Goal: Use online tool/utility: Utilize a website feature to perform a specific function

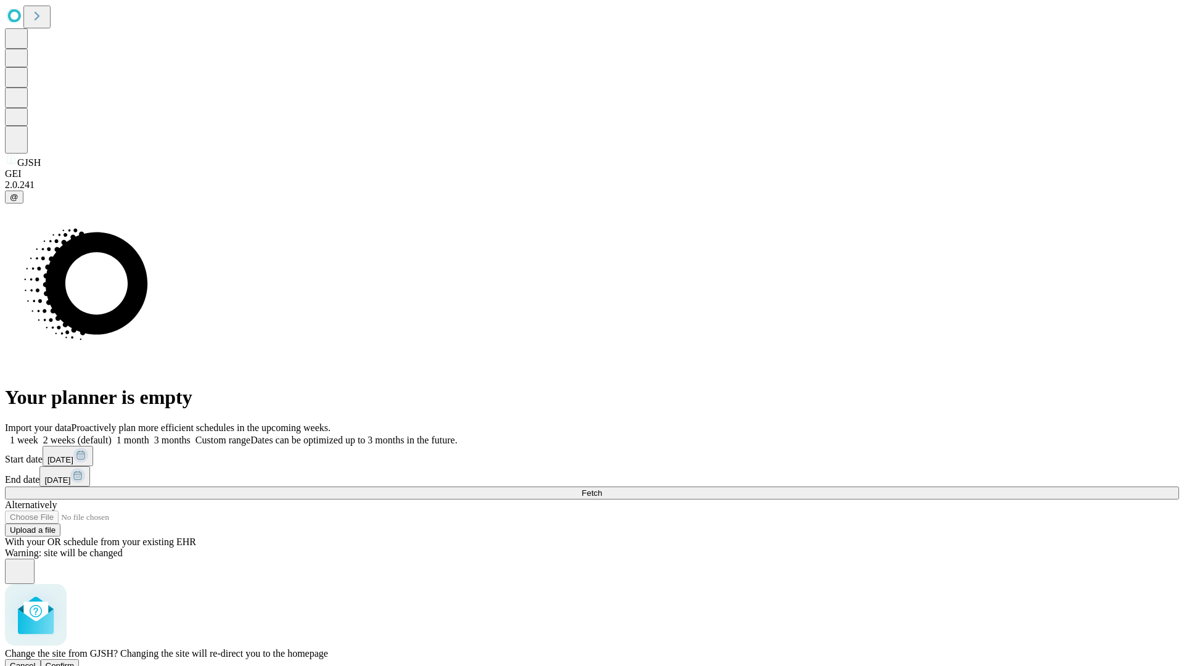
click at [75, 661] on span "Confirm" at bounding box center [60, 665] width 29 height 9
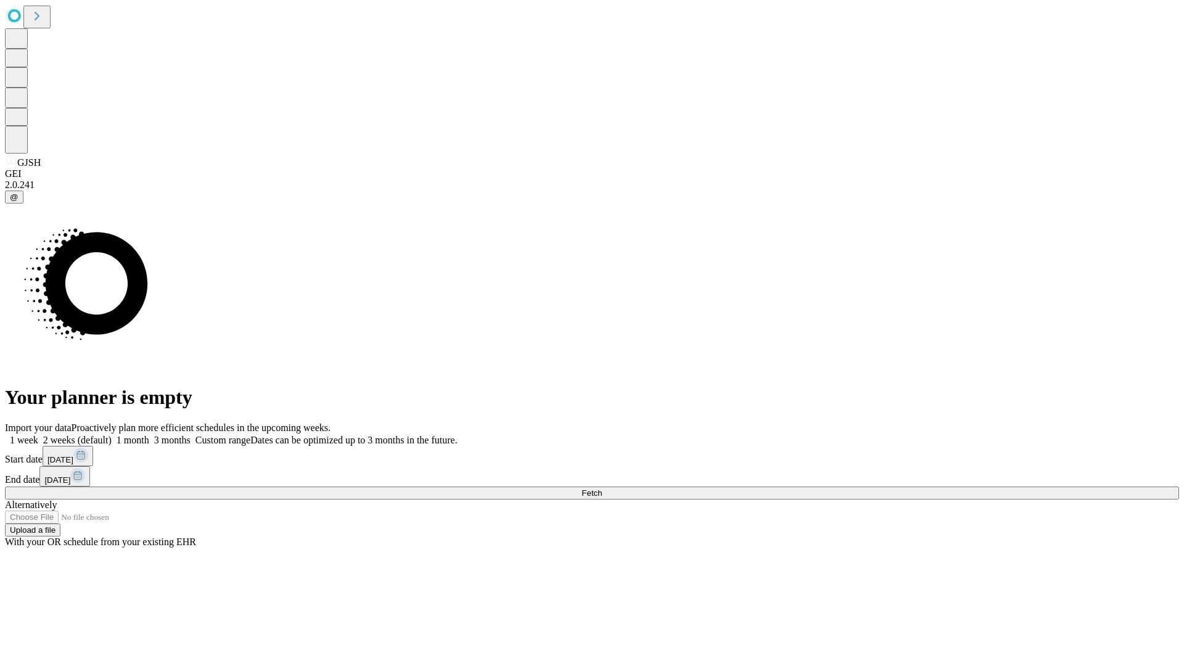
click at [149, 435] on label "1 month" at bounding box center [131, 440] width 38 height 10
click at [602, 488] on span "Fetch" at bounding box center [591, 492] width 20 height 9
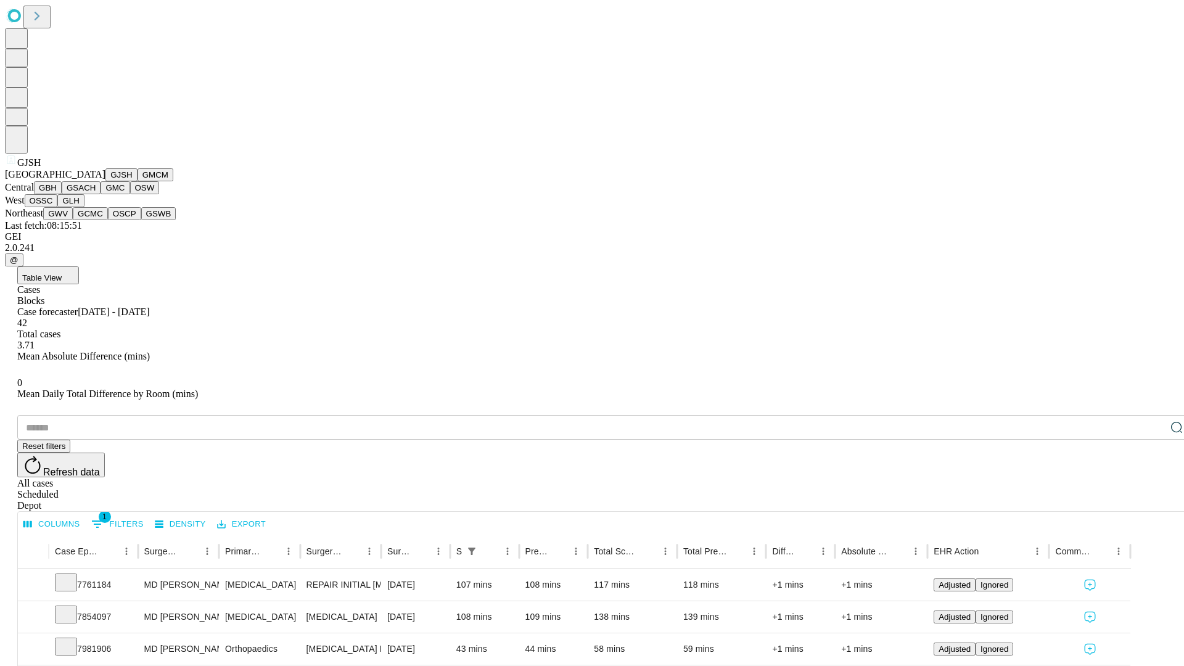
click at [138, 181] on button "GMCM" at bounding box center [156, 174] width 36 height 13
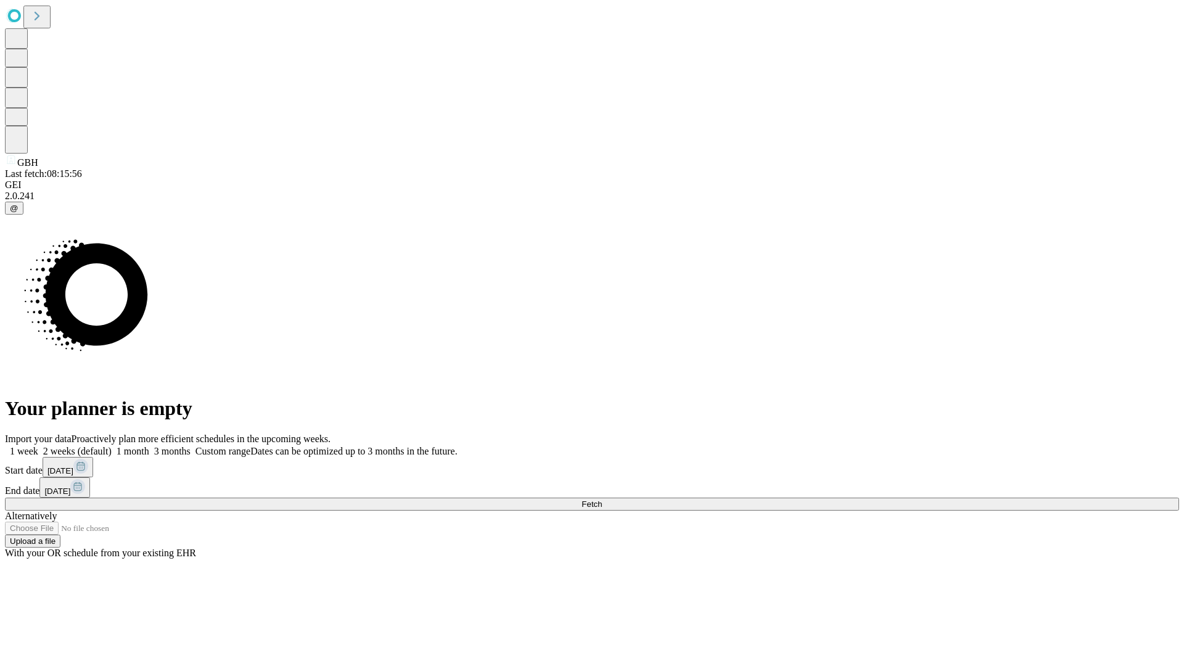
click at [602, 499] on span "Fetch" at bounding box center [591, 503] width 20 height 9
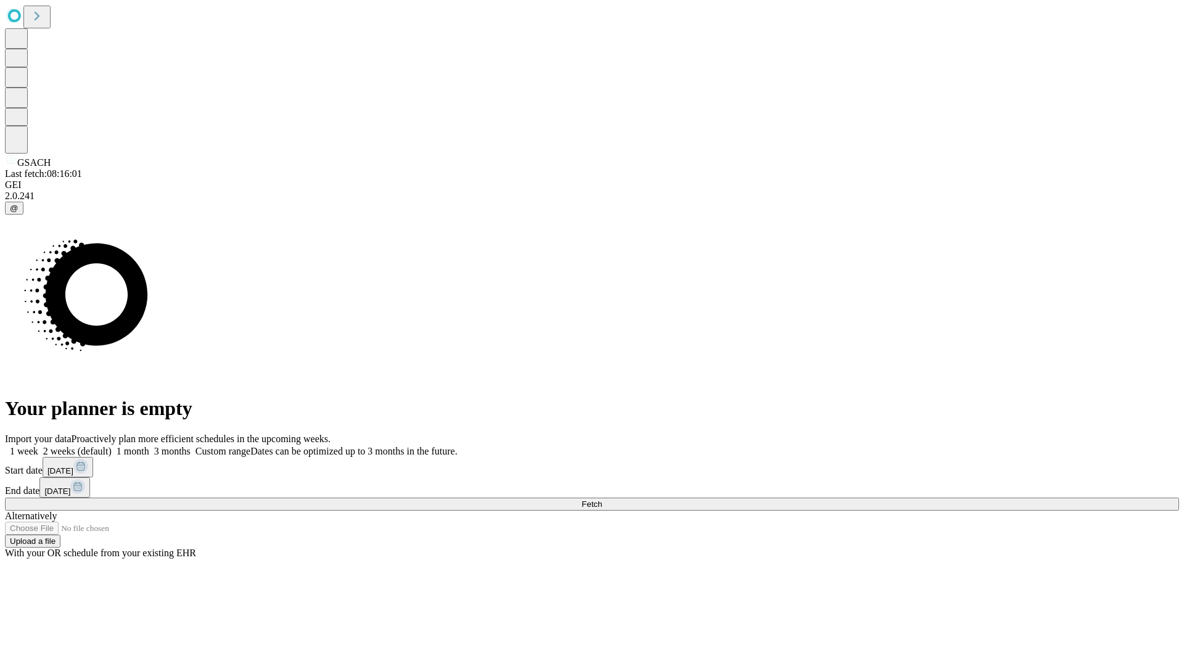
click at [602, 499] on span "Fetch" at bounding box center [591, 503] width 20 height 9
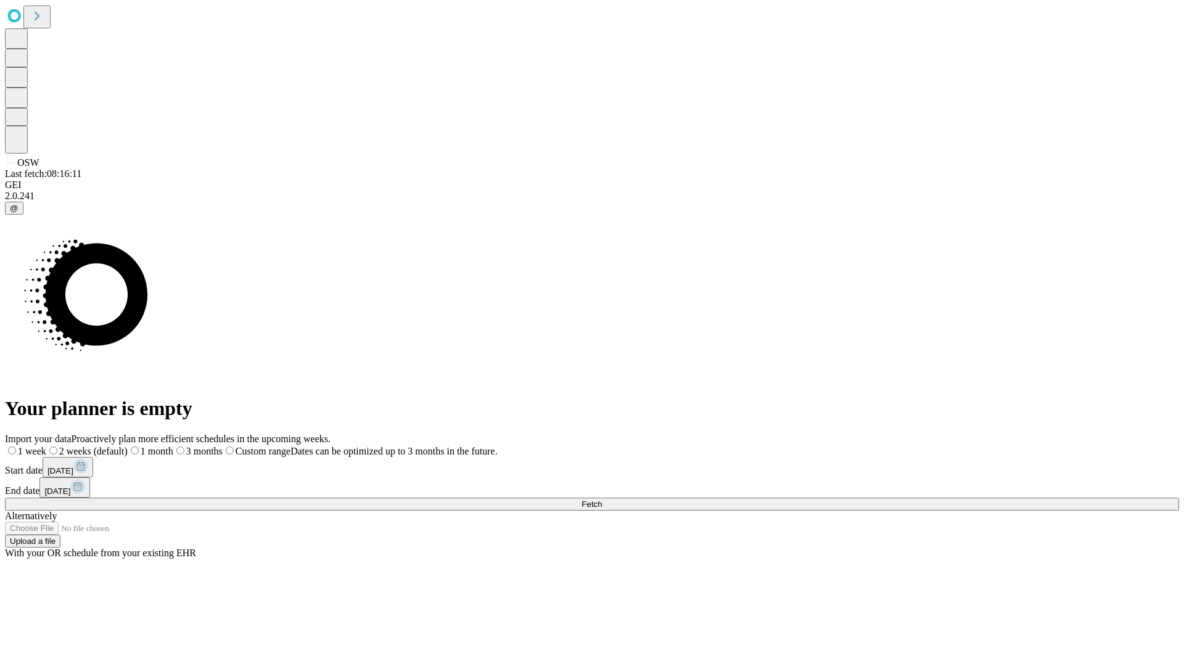
click at [173, 446] on label "1 month" at bounding box center [151, 451] width 46 height 10
click at [602, 499] on span "Fetch" at bounding box center [591, 503] width 20 height 9
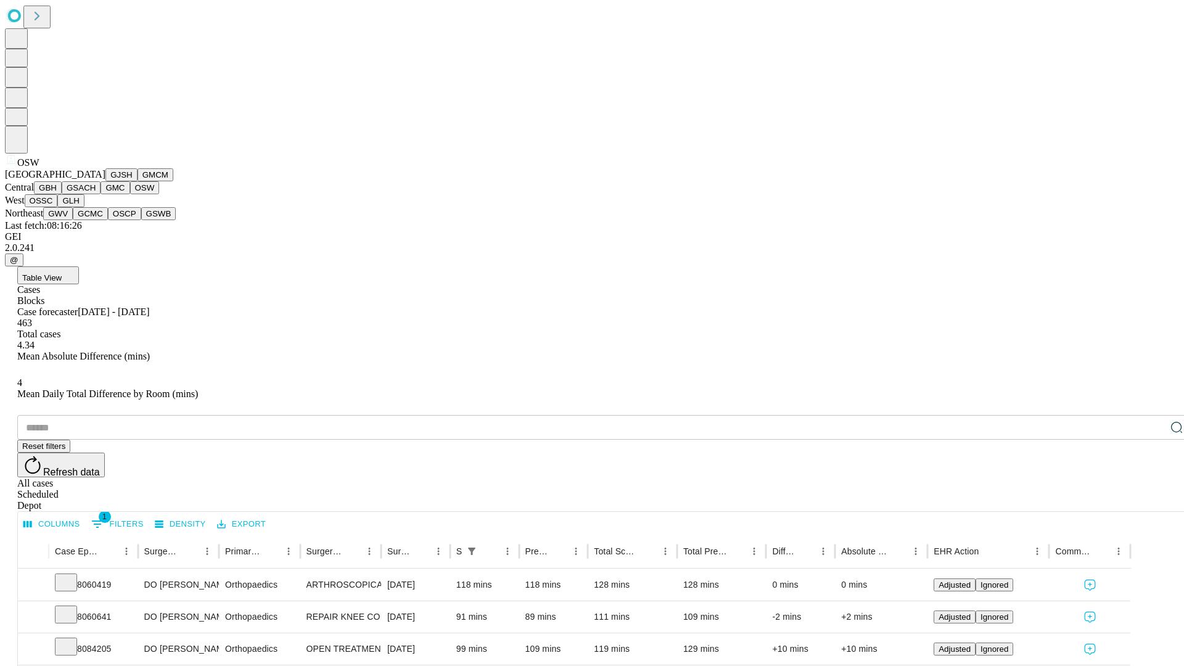
click at [58, 207] on button "OSSC" at bounding box center [41, 200] width 33 height 13
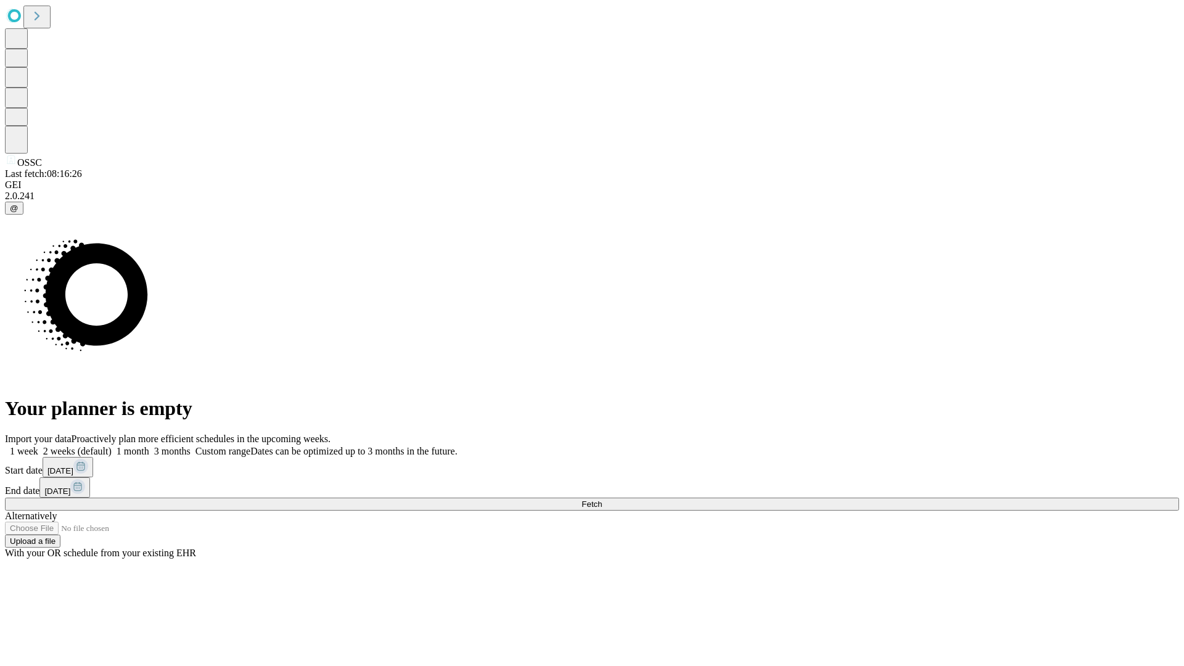
click at [149, 446] on label "1 month" at bounding box center [131, 451] width 38 height 10
click at [602, 499] on span "Fetch" at bounding box center [591, 503] width 20 height 9
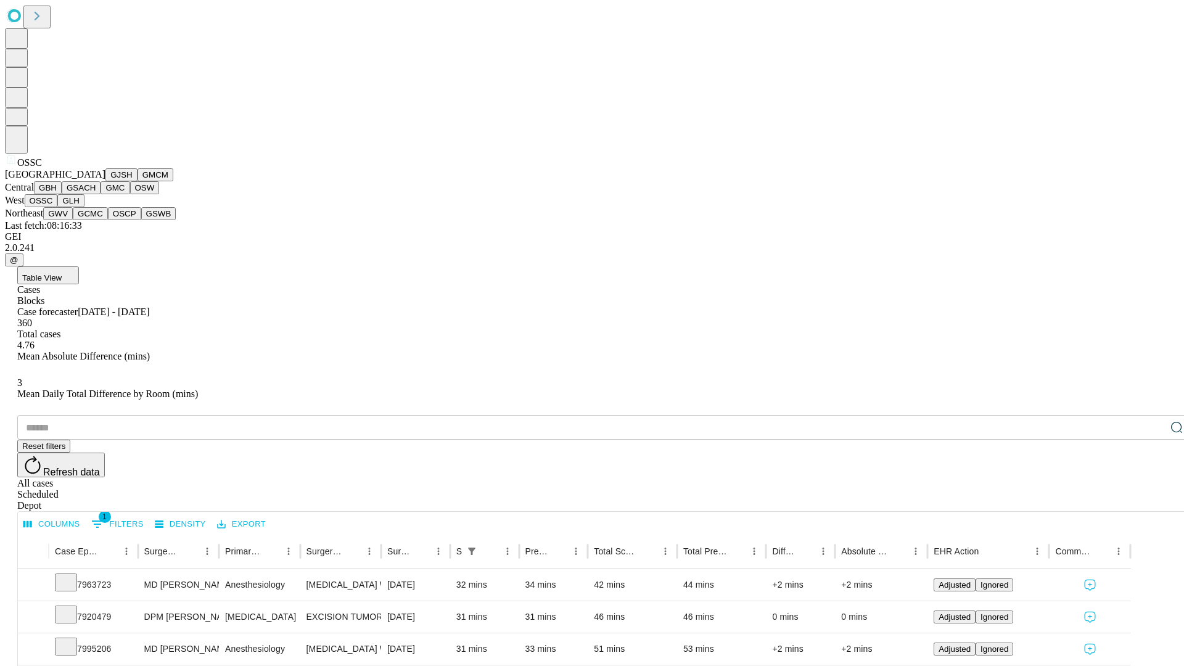
click at [84, 207] on button "GLH" at bounding box center [70, 200] width 27 height 13
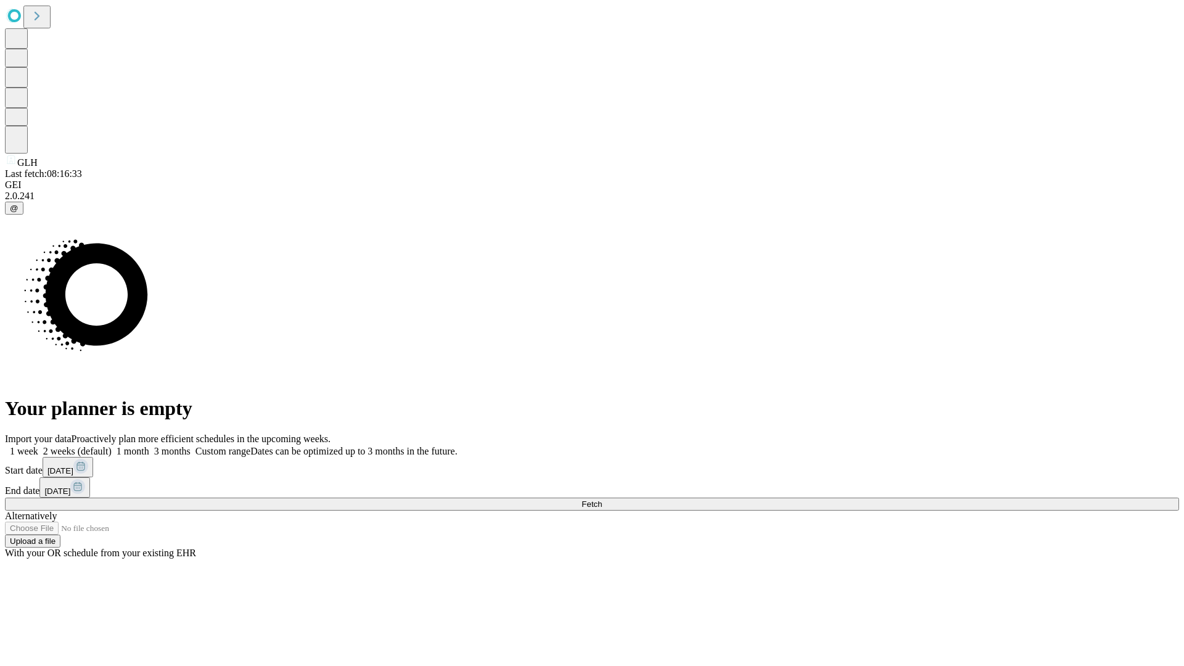
click at [602, 499] on span "Fetch" at bounding box center [591, 503] width 20 height 9
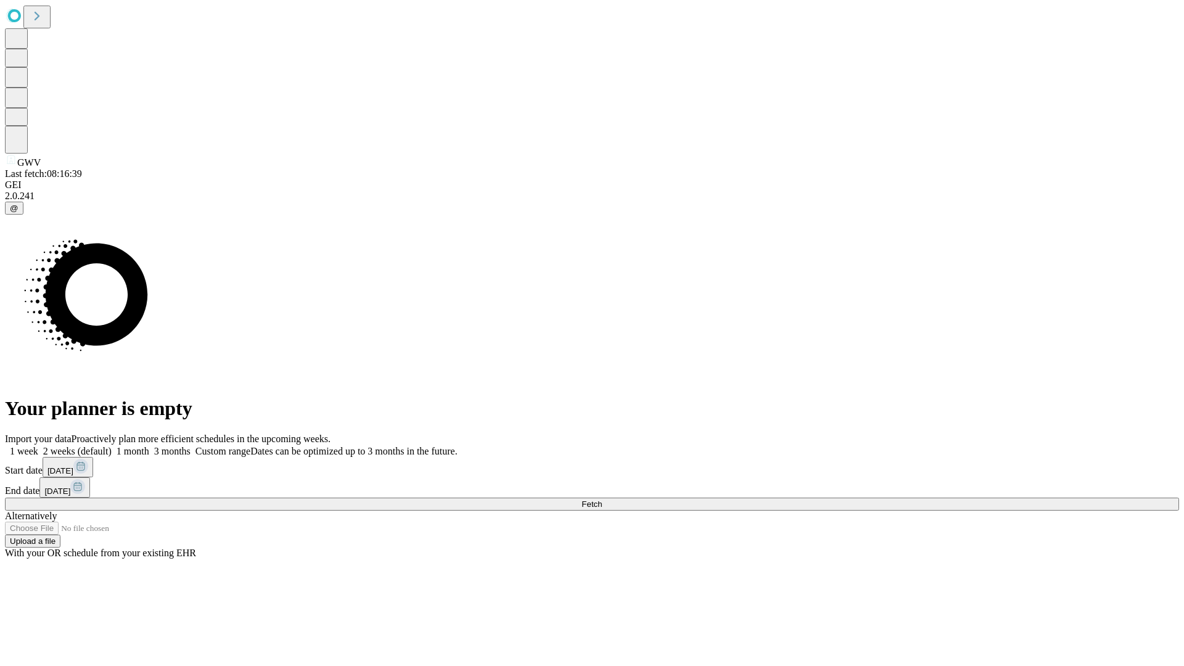
click at [149, 446] on label "1 month" at bounding box center [131, 451] width 38 height 10
click at [602, 499] on span "Fetch" at bounding box center [591, 503] width 20 height 9
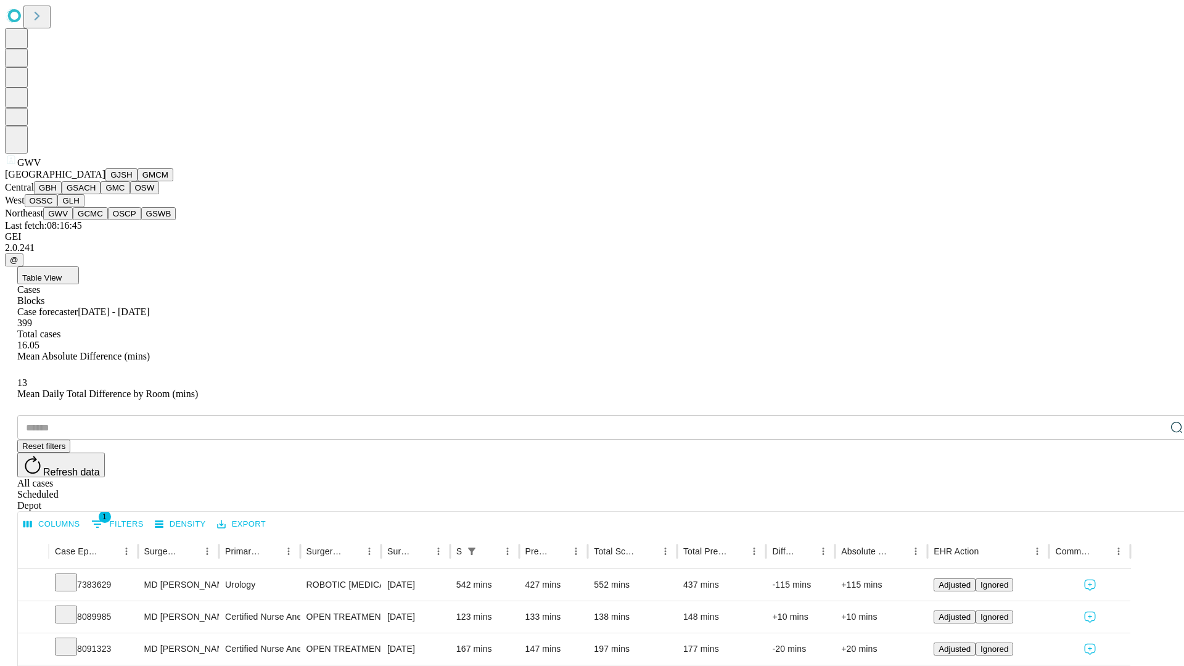
click at [96, 220] on button "GCMC" at bounding box center [90, 213] width 35 height 13
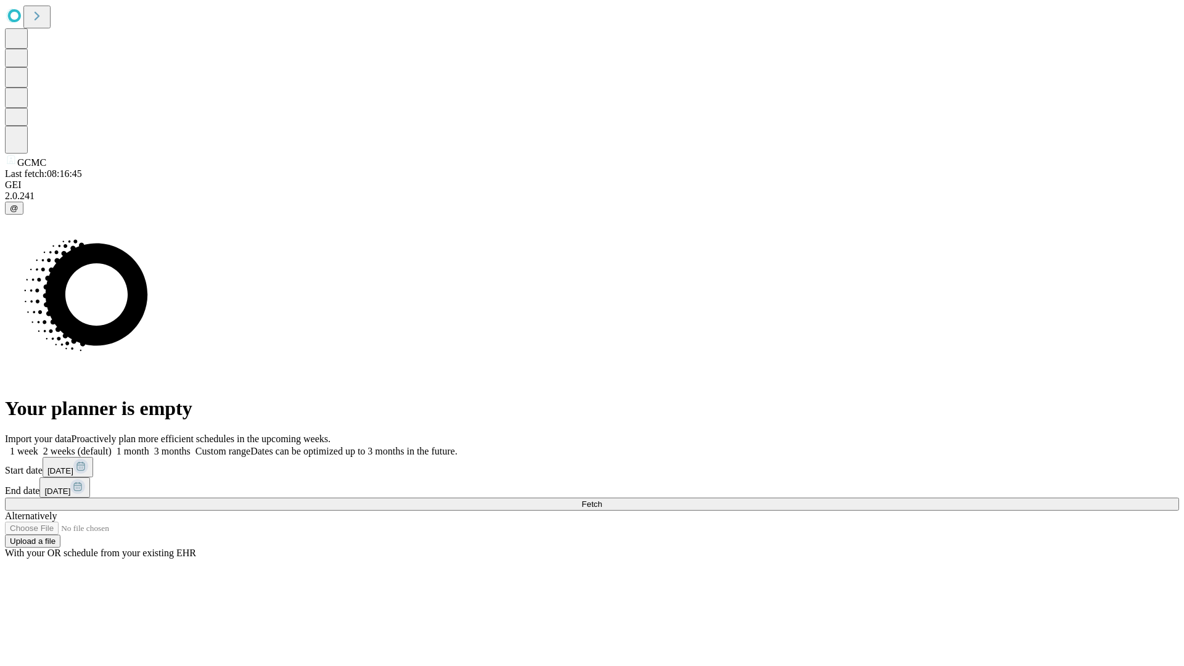
click at [149, 446] on label "1 month" at bounding box center [131, 451] width 38 height 10
click at [602, 499] on span "Fetch" at bounding box center [591, 503] width 20 height 9
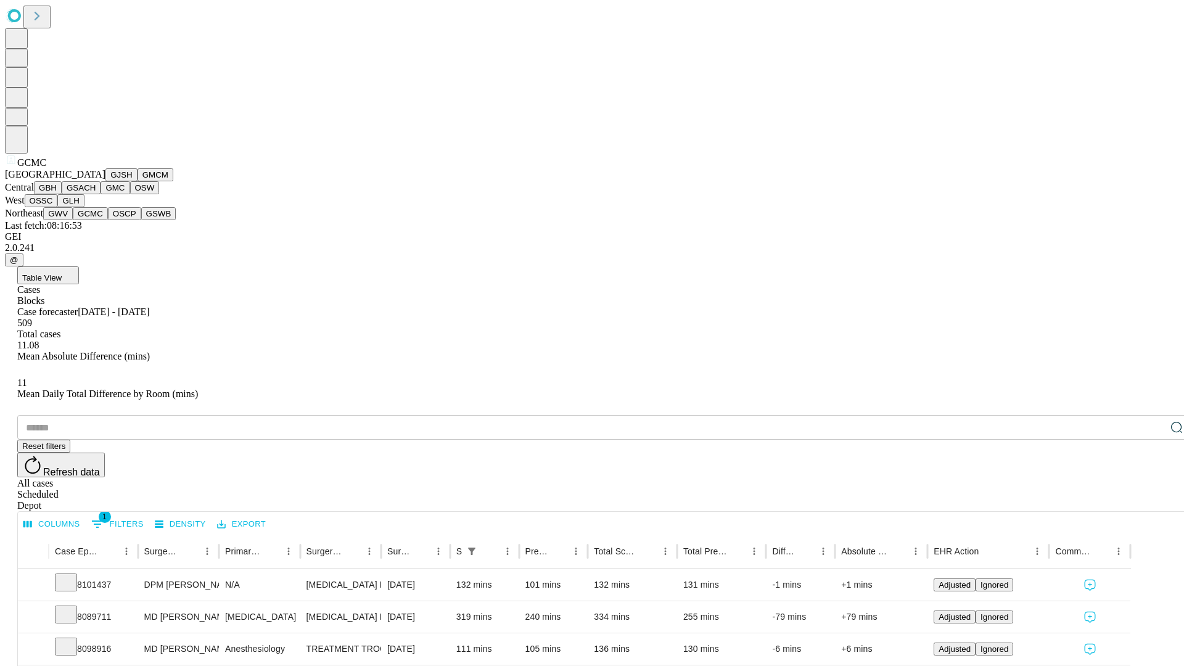
click at [108, 220] on button "OSCP" at bounding box center [124, 213] width 33 height 13
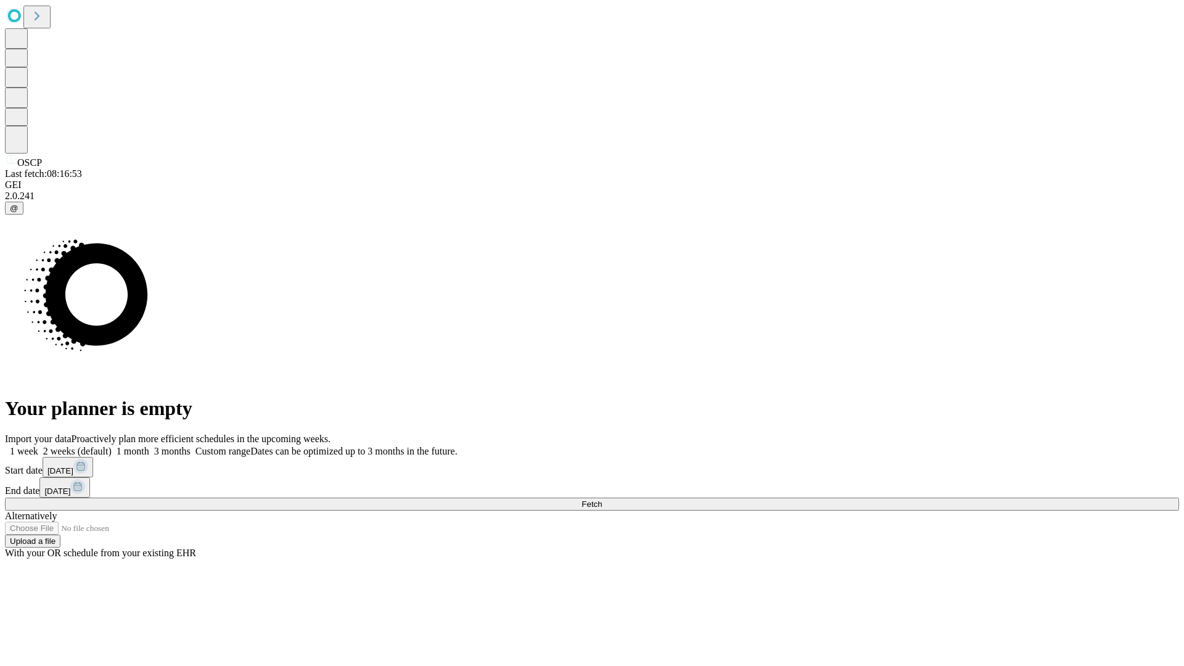
click at [149, 446] on label "1 month" at bounding box center [131, 451] width 38 height 10
click at [602, 499] on span "Fetch" at bounding box center [591, 503] width 20 height 9
